Goal: Information Seeking & Learning: Learn about a topic

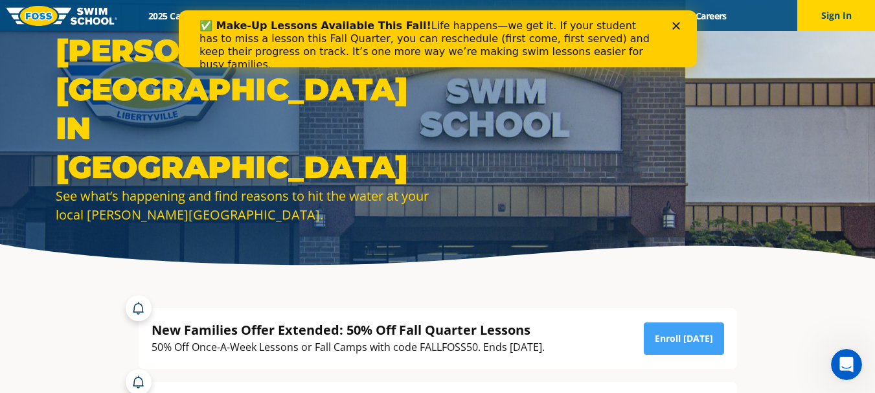
click at [679, 26] on div "Close" at bounding box center [677, 26] width 13 height 8
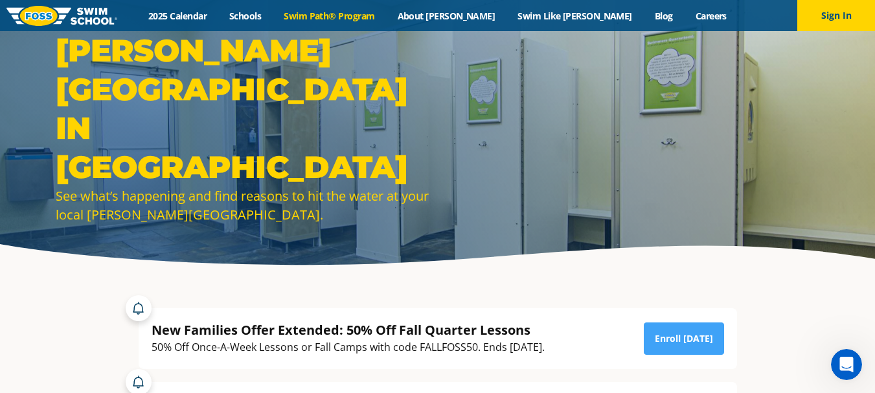
click at [346, 12] on link "Swim Path® Program" at bounding box center [329, 16] width 113 height 12
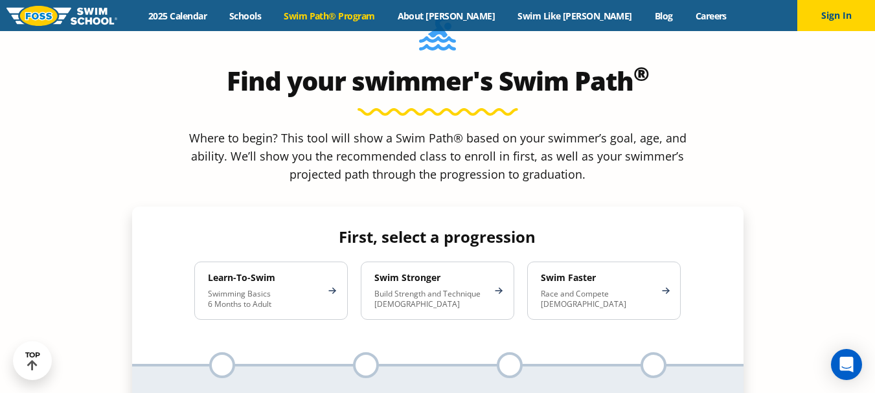
scroll to position [1139, 0]
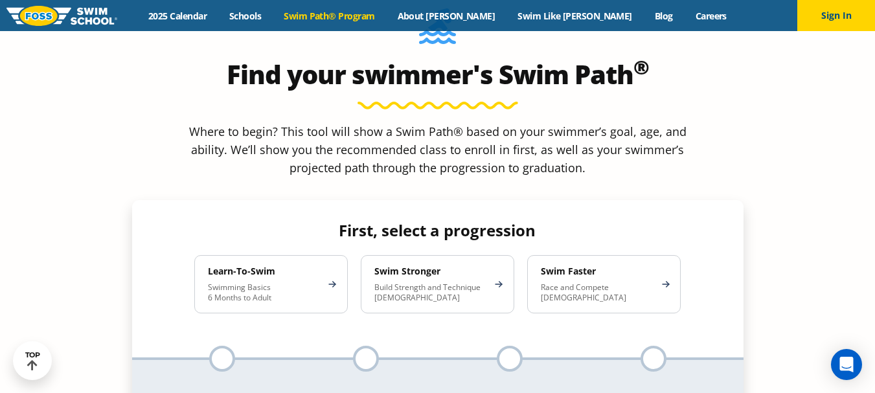
click at [734, 221] on div "First, select a progression Learn-To-Swim Swimming Basics 6 Months to Adult Swi…" at bounding box center [438, 283] width 624 height 124
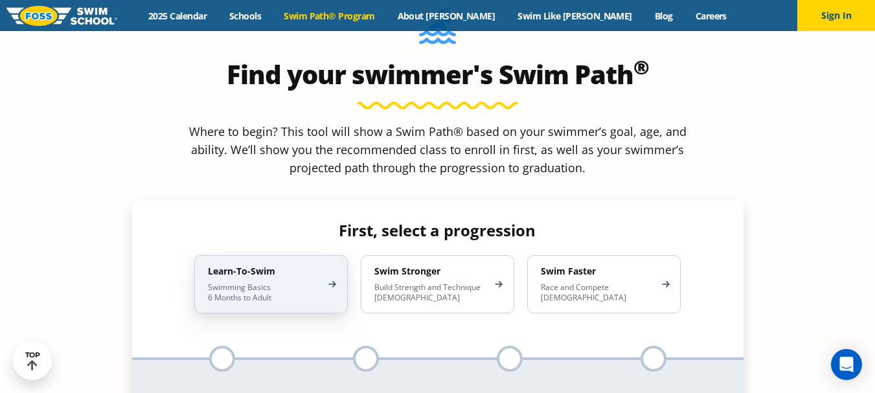
click at [271, 265] on h4 "Learn-To-Swim" at bounding box center [264, 271] width 113 height 12
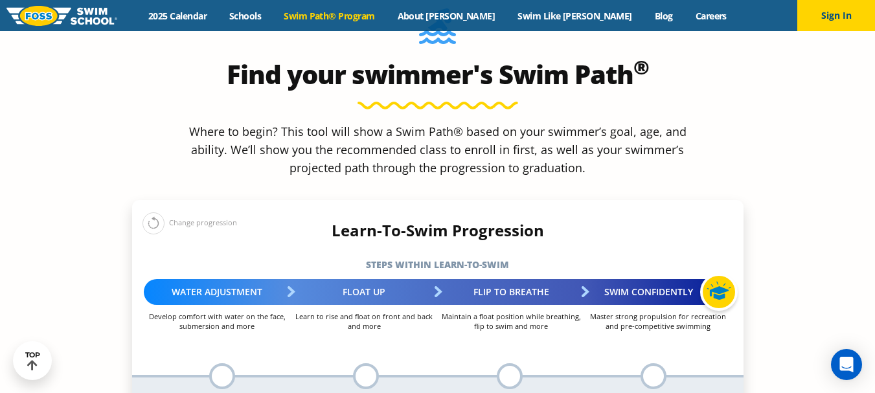
click at [76, 170] on section "Find your swimmer's Swim Path ® Where to begin? This tool will show a Swim Path…" at bounding box center [437, 274] width 875 height 622
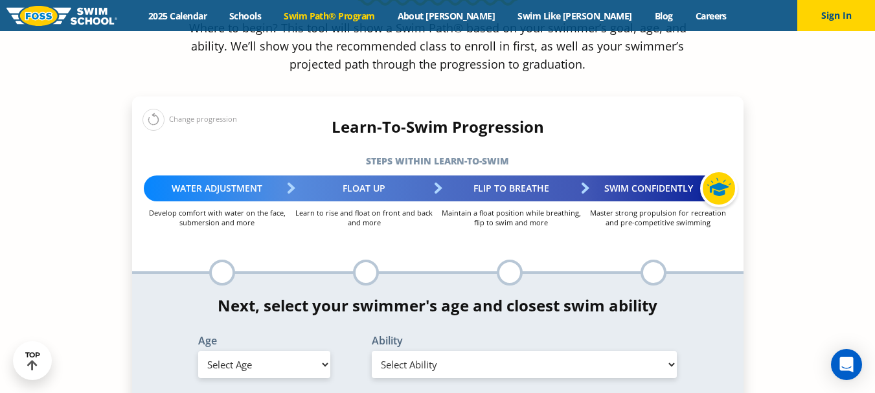
scroll to position [1269, 0]
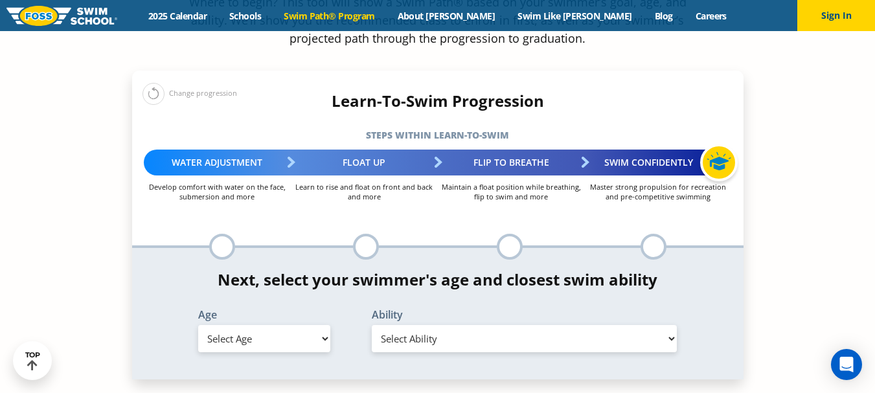
click at [264, 325] on select "Select Age 6 months - 1 year 1 year 2 years 3 years 4 years 5 years 6 years 7 y…" at bounding box center [264, 338] width 132 height 27
select select "2-years"
click at [198, 325] on select "Select Age 6 months - 1 year 1 year 2 years 3 years 4 years 5 years 6 years 7 y…" at bounding box center [264, 338] width 132 height 27
click at [437, 325] on select "Select Ability First in-water experience Comfortable with water poured over the…" at bounding box center [525, 338] width 306 height 27
select select "2-years-first-in-water-experience"
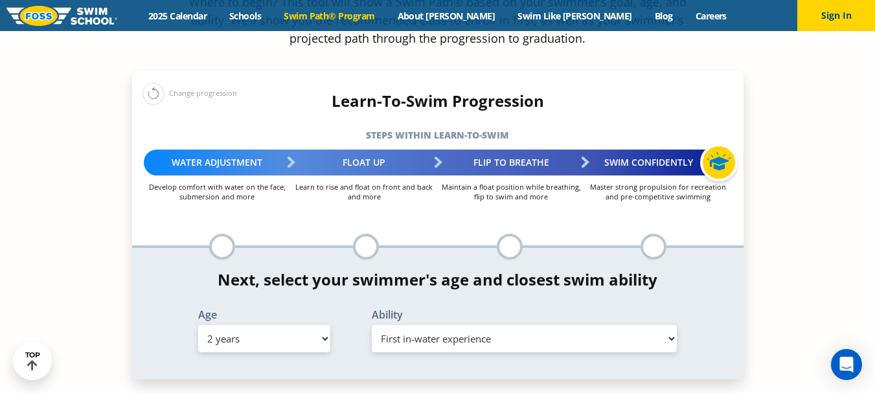
click at [372, 325] on select "Select Ability First in-water experience Comfortable with water poured over the…" at bounding box center [525, 338] width 306 height 27
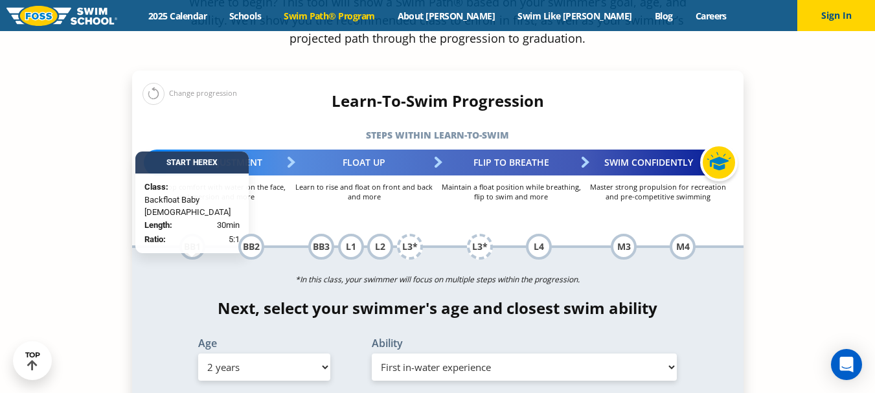
click at [807, 263] on section "Find your swimmer's Swim Path ® Where to begin? This tool will show a Swim Path…" at bounding box center [437, 263] width 875 height 859
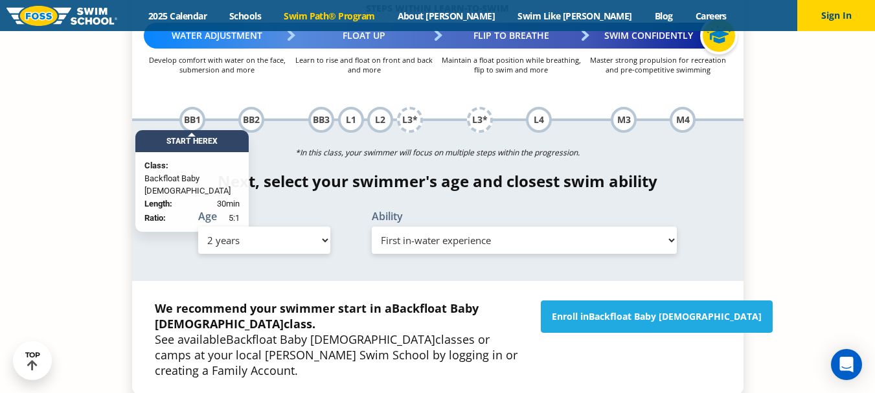
scroll to position [1398, 0]
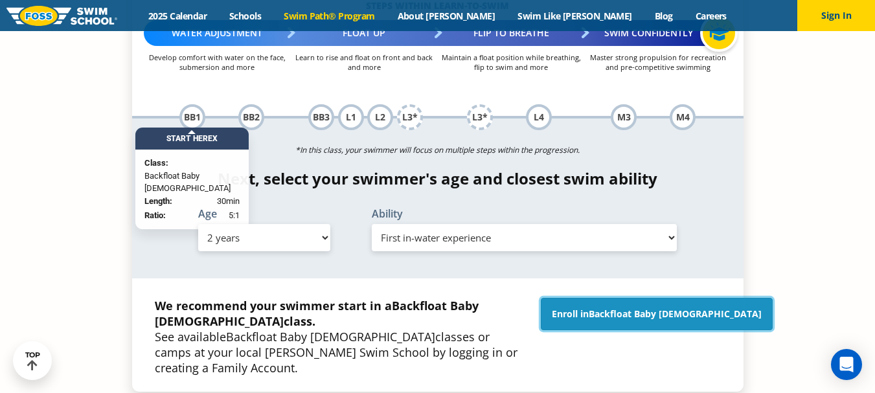
click at [689, 308] on span "Backfloat Baby 1" at bounding box center [675, 314] width 173 height 12
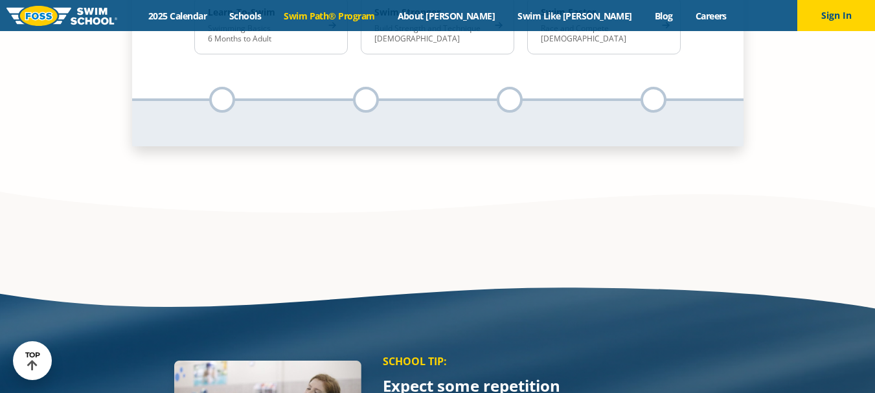
scroll to position [1398, 0]
click at [218, 14] on link "2025 Calendar" at bounding box center [177, 16] width 81 height 12
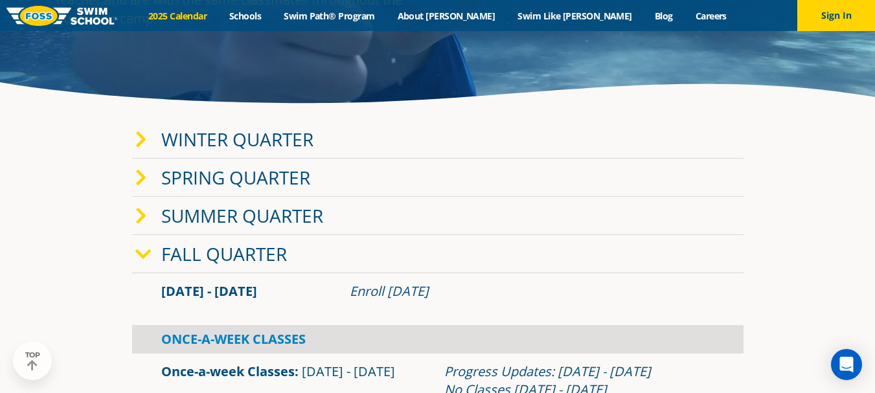
scroll to position [181, 0]
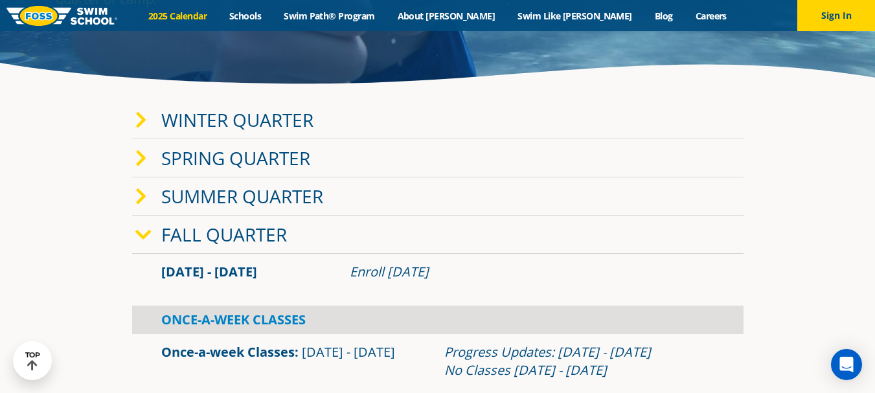
click at [140, 236] on icon at bounding box center [143, 235] width 16 height 18
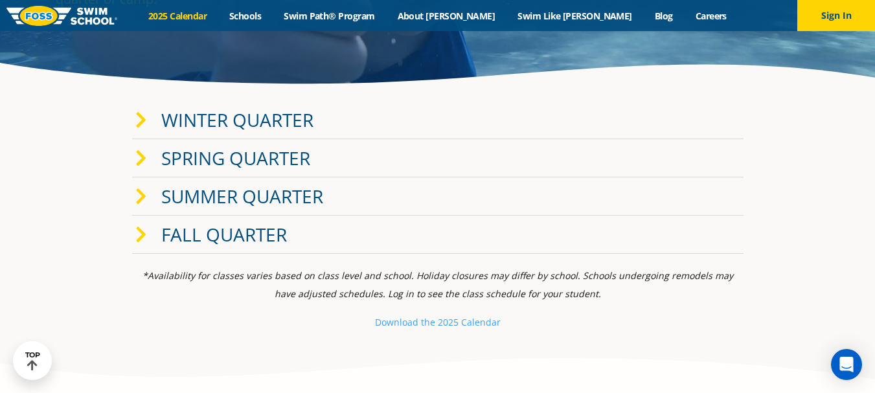
click at [157, 227] on span at bounding box center [148, 234] width 26 height 19
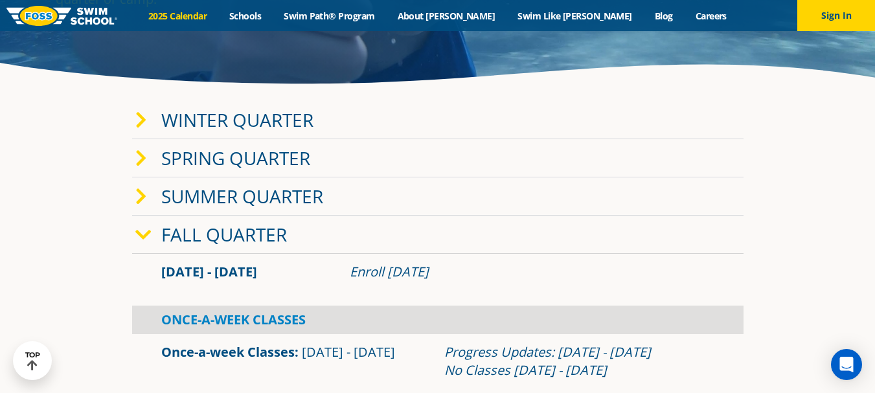
click at [56, 216] on section "Winter Quarter Jan 2 - Mar 12 Enroll Nov 12, 2024 Once-A-Week Classes" at bounding box center [437, 322] width 777 height 455
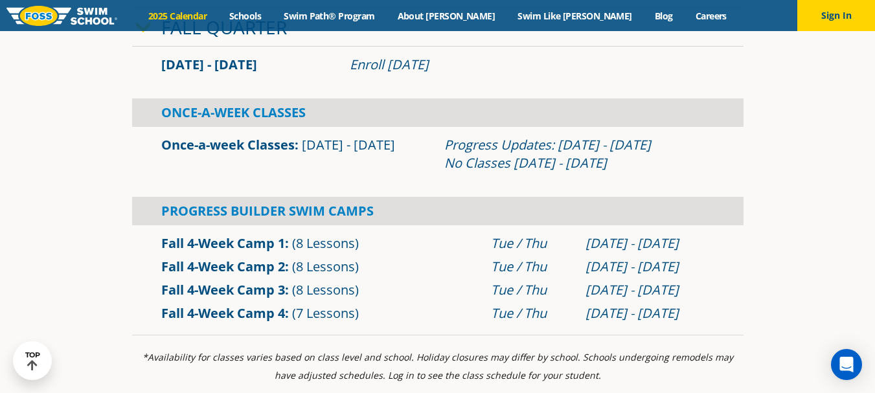
scroll to position [414, 0]
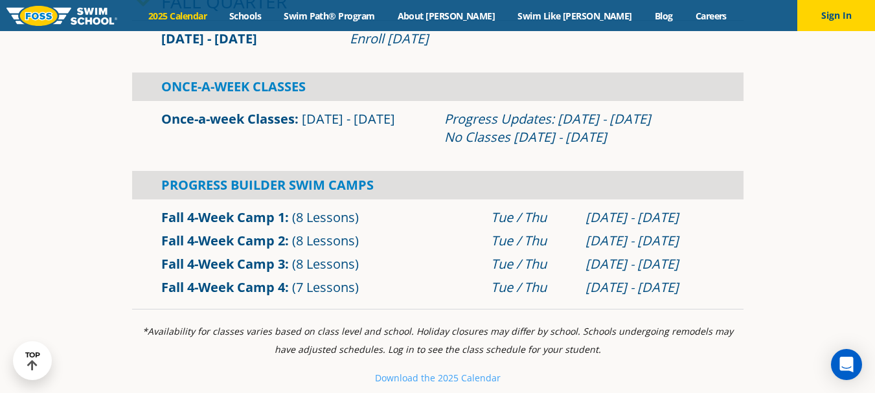
click at [206, 240] on link "Fall 4-Week Camp 2" at bounding box center [223, 240] width 124 height 17
click at [91, 12] on img at bounding box center [61, 16] width 111 height 20
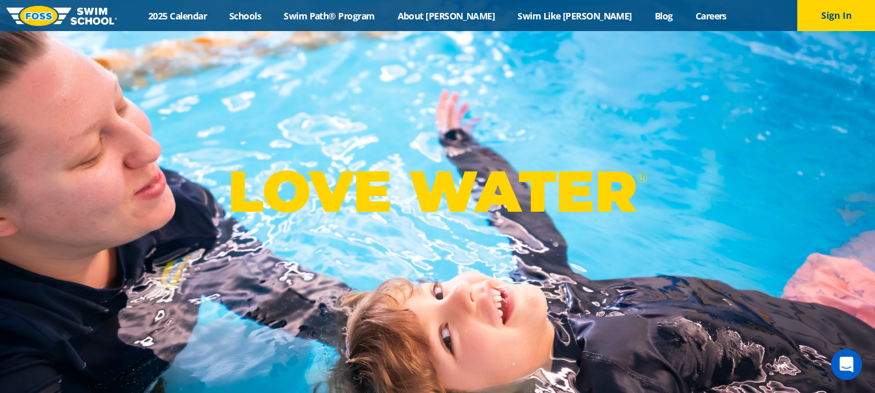
click at [89, 14] on img at bounding box center [61, 16] width 111 height 20
